Goal: Task Accomplishment & Management: Use online tool/utility

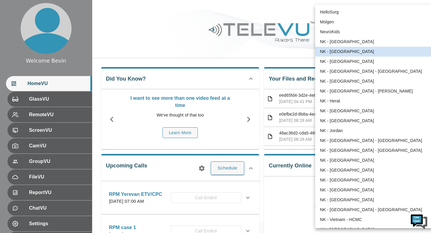
click at [376, 8] on body "Welcome Bevin HomeVU GlassVU RemoteVU ScreenVU CamVU GroupVU FileVU ReportVU Ch…" at bounding box center [215, 182] width 431 height 364
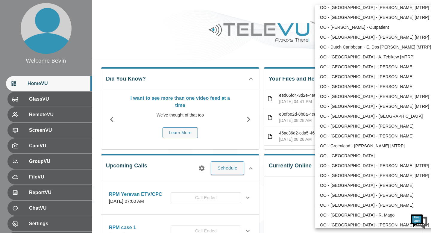
scroll to position [291, 0]
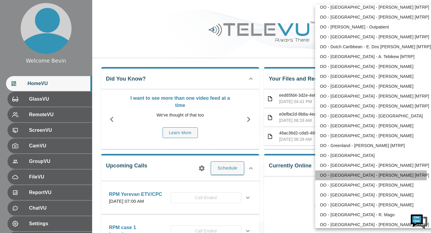
click at [347, 175] on li "OO - [GEOGRAPHIC_DATA] - [PERSON_NAME] [MTRP]" at bounding box center [377, 175] width 124 height 10
type input "193"
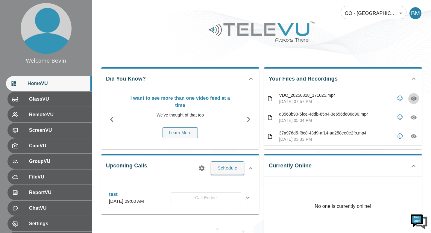
click at [413, 97] on icon "button" at bounding box center [413, 98] width 6 height 6
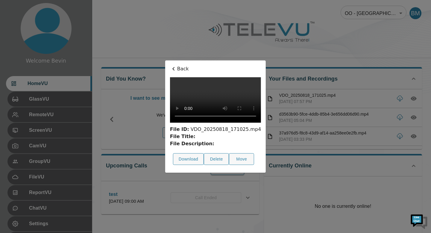
click at [182, 68] on p "Back" at bounding box center [215, 68] width 91 height 7
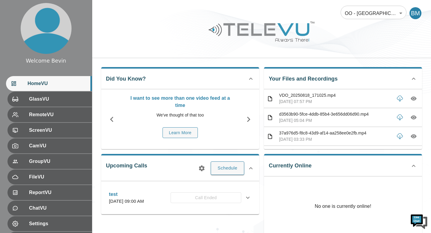
click at [106, 14] on div "OO - [GEOGRAPHIC_DATA] - [PERSON_NAME] [MTRP] 193 ​ BM" at bounding box center [261, 9] width 339 height 19
click at [411, 117] on icon "button" at bounding box center [413, 117] width 6 height 4
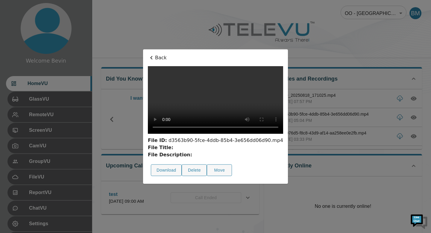
click at [148, 54] on p "Back" at bounding box center [215, 57] width 135 height 7
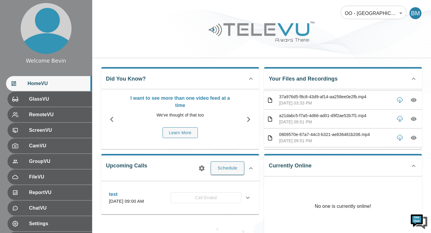
scroll to position [38, 0]
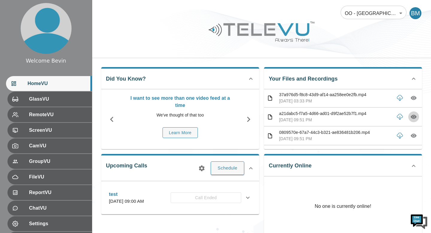
click at [411, 116] on icon "button" at bounding box center [413, 117] width 6 height 4
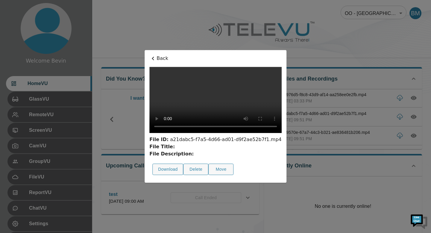
click at [149, 55] on p "Back" at bounding box center [215, 58] width 132 height 7
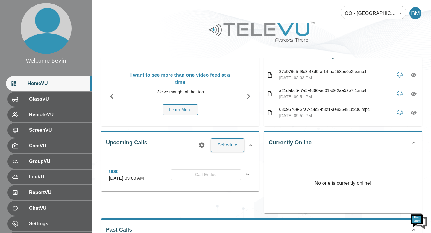
scroll to position [23, 0]
click at [415, 112] on icon "button" at bounding box center [413, 112] width 6 height 4
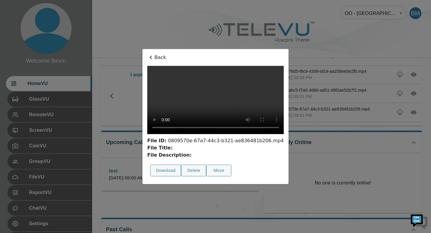
click at [147, 54] on p "Back" at bounding box center [215, 57] width 136 height 7
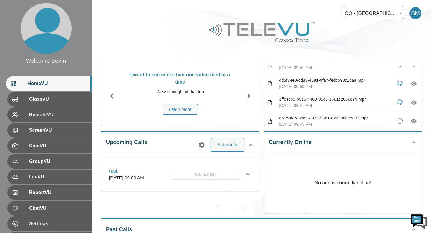
scroll to position [94, 0]
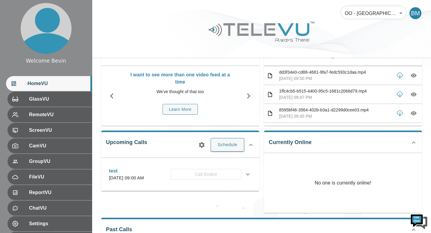
click at [413, 111] on icon "button" at bounding box center [413, 113] width 6 height 6
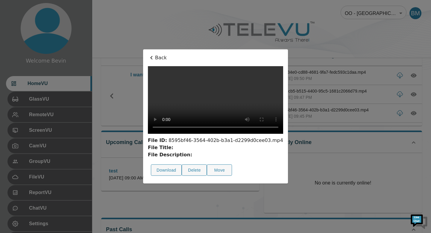
click at [148, 54] on p "Back" at bounding box center [215, 57] width 135 height 7
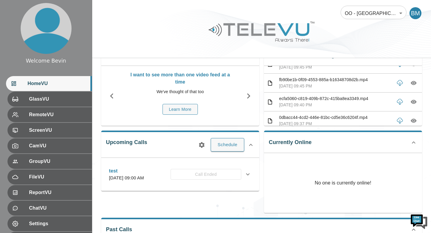
scroll to position [144, 0]
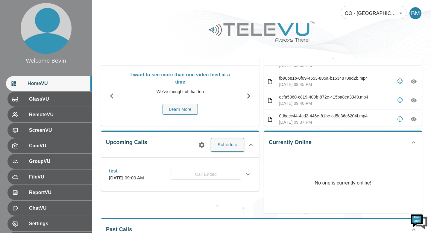
click at [413, 82] on icon "button" at bounding box center [413, 81] width 6 height 6
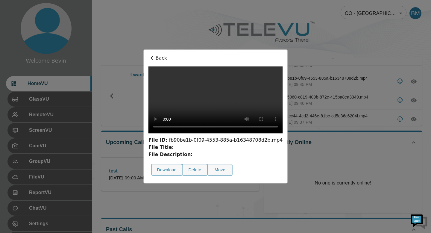
click at [148, 54] on p "Back" at bounding box center [215, 57] width 134 height 7
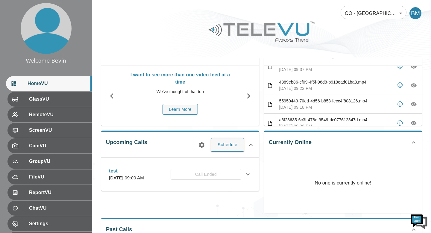
scroll to position [199, 0]
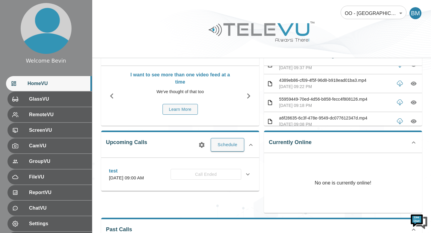
click at [415, 103] on icon "button" at bounding box center [413, 102] width 6 height 4
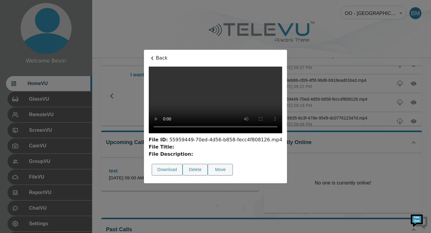
click at [149, 54] on icon at bounding box center [152, 57] width 7 height 7
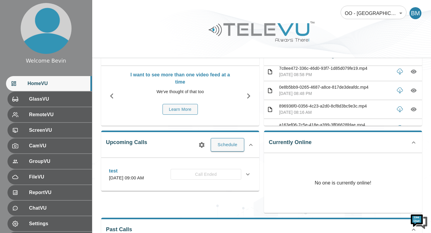
scroll to position [288, 0]
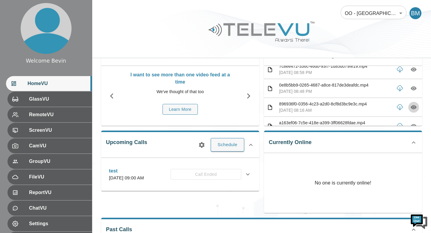
click at [413, 108] on icon "button" at bounding box center [413, 107] width 6 height 6
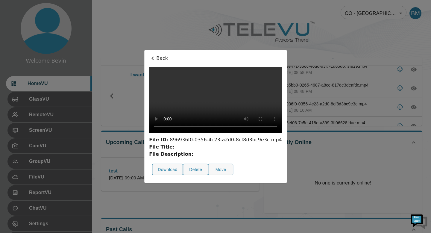
click at [149, 55] on p "Back" at bounding box center [215, 58] width 133 height 7
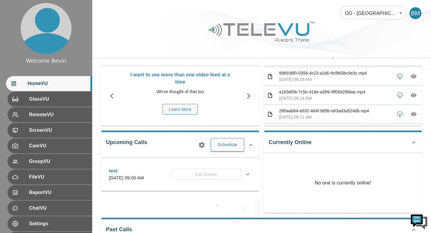
scroll to position [321, 0]
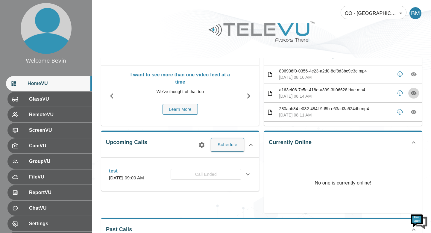
click at [413, 93] on icon "button" at bounding box center [413, 93] width 2 height 2
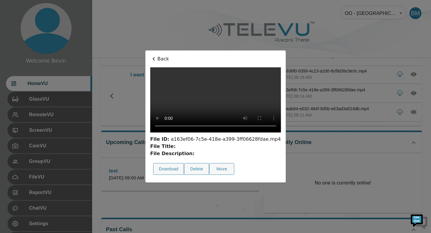
click at [150, 55] on p "Back" at bounding box center [215, 58] width 131 height 7
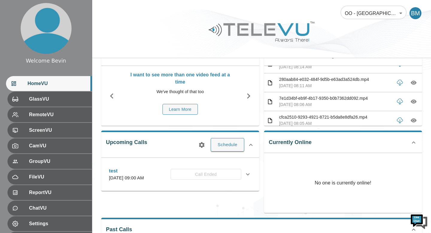
scroll to position [352, 0]
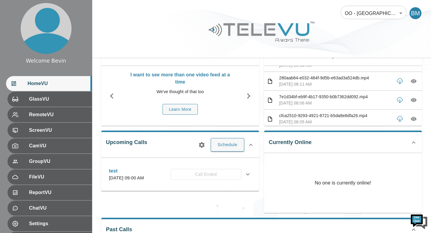
click at [411, 99] on icon "button" at bounding box center [413, 100] width 6 height 6
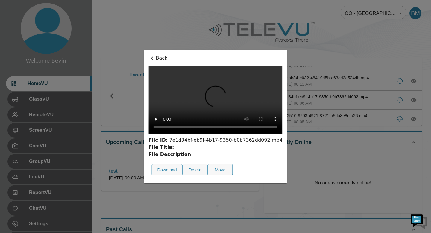
click at [148, 54] on p "Back" at bounding box center [215, 57] width 134 height 7
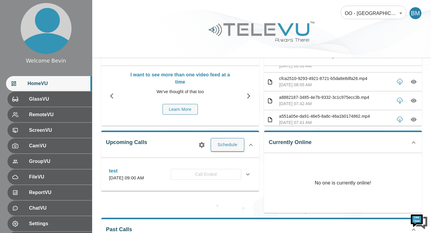
scroll to position [391, 0]
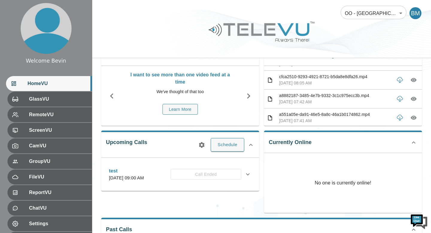
click at [414, 97] on icon "button" at bounding box center [413, 99] width 6 height 4
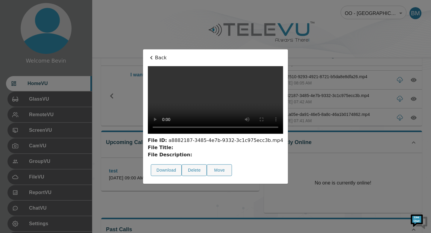
click at [148, 54] on p "Back" at bounding box center [215, 57] width 135 height 7
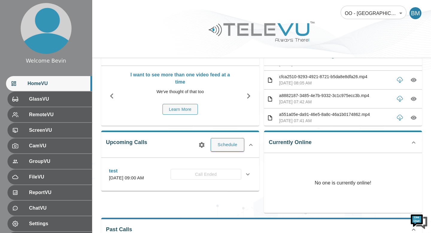
click at [369, 10] on body "Welcome Bevin HomeVU GlassVU RemoteVU ScreenVU CamVU GroupVU FileVU ReportVU Ch…" at bounding box center [215, 136] width 431 height 319
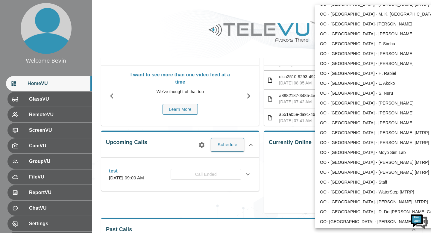
scroll to position [611, 0]
